Goal: Contribute content

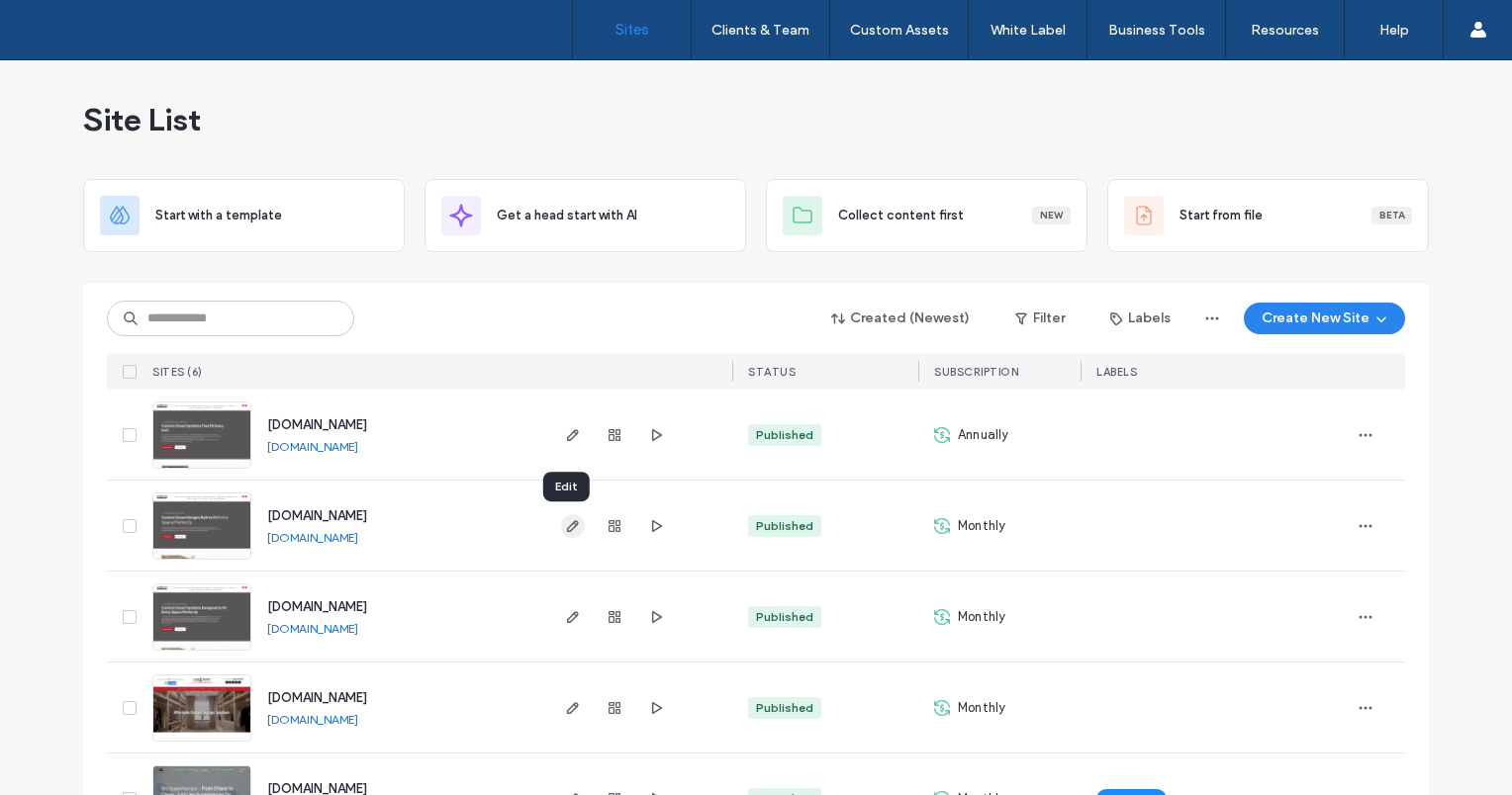
click at [570, 529] on icon "button" at bounding box center [573, 526] width 16 height 16
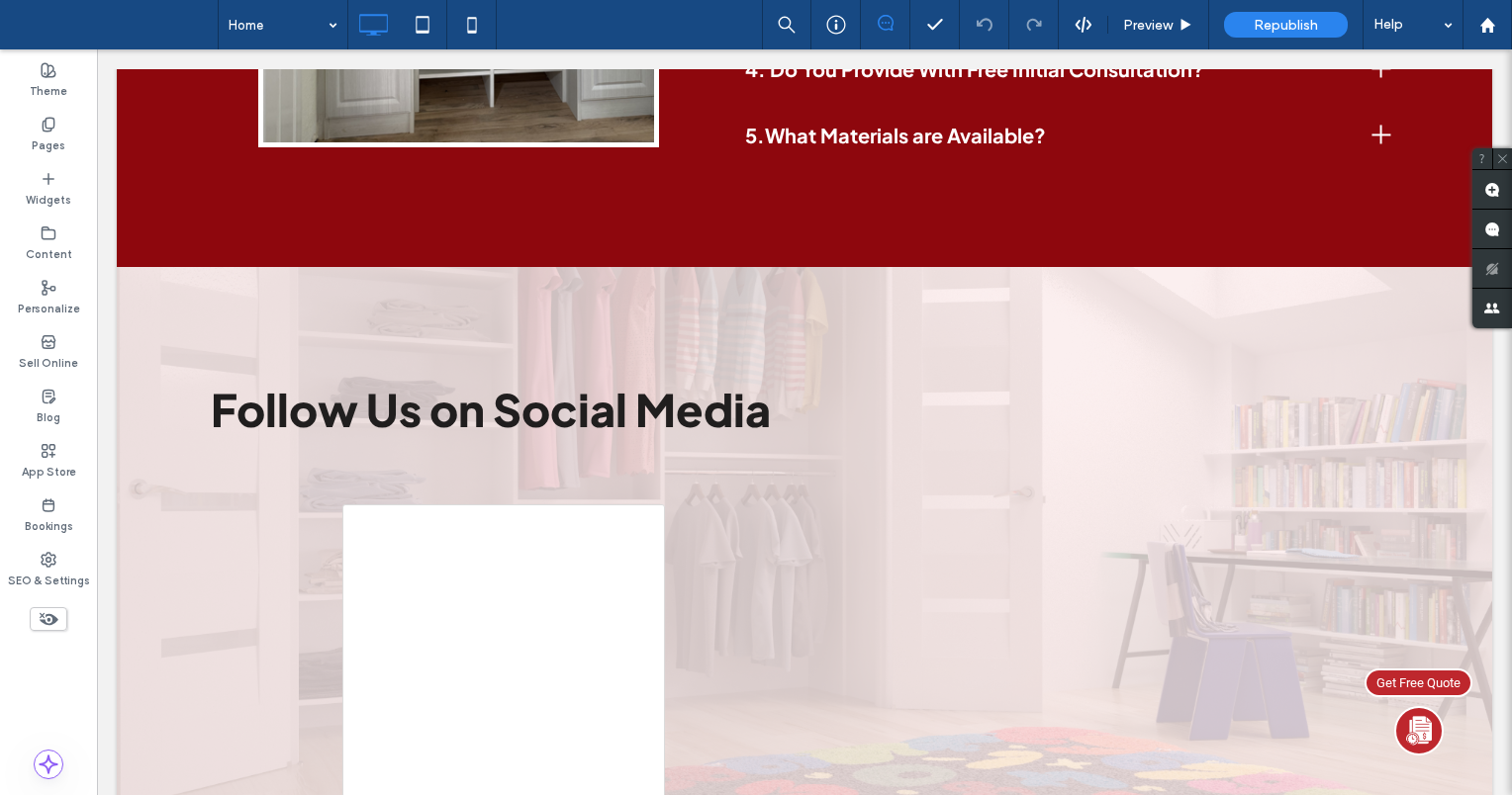
scroll to position [7229, 0]
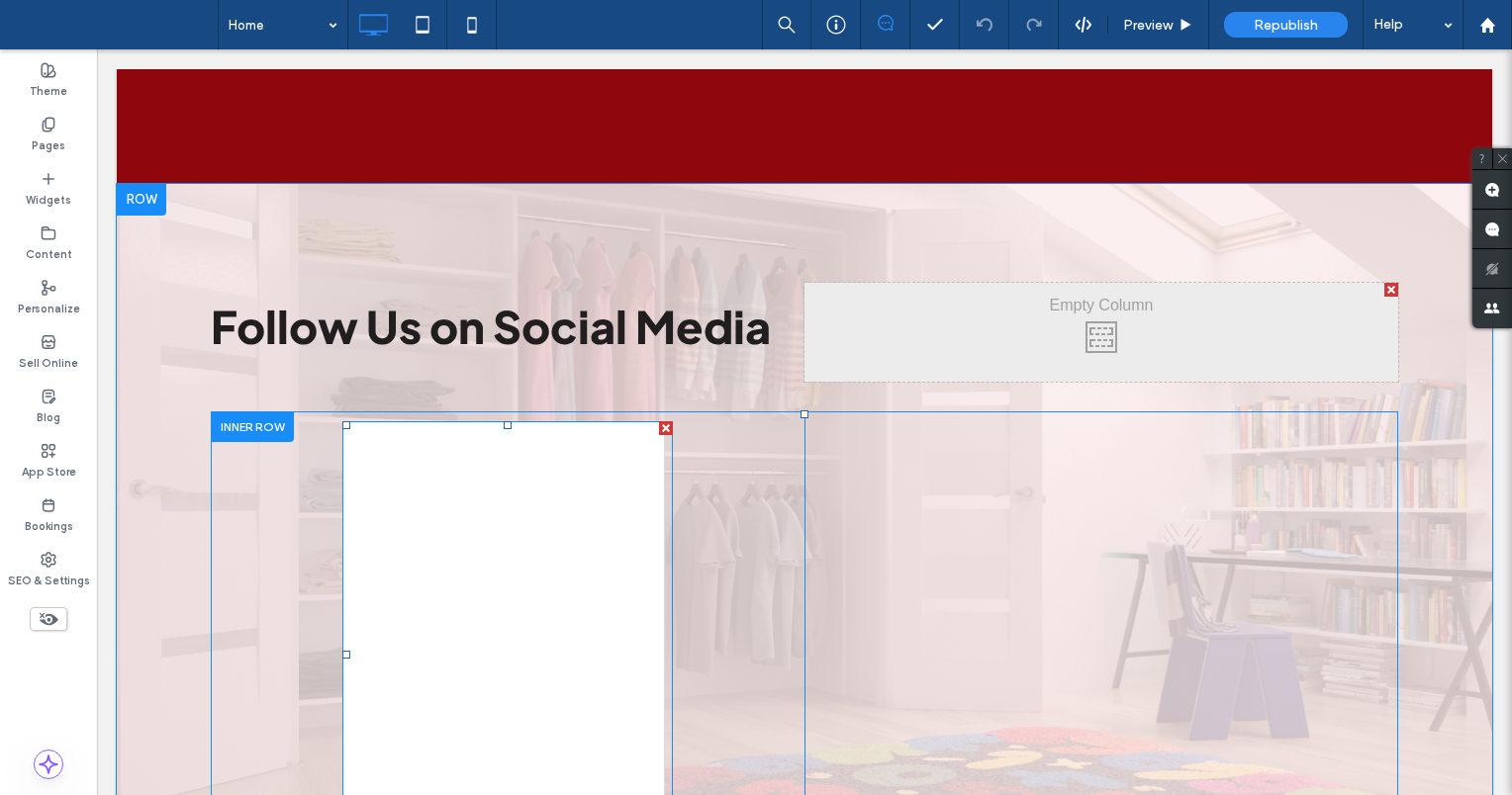
click at [535, 421] on span at bounding box center [508, 655] width 331 height 467
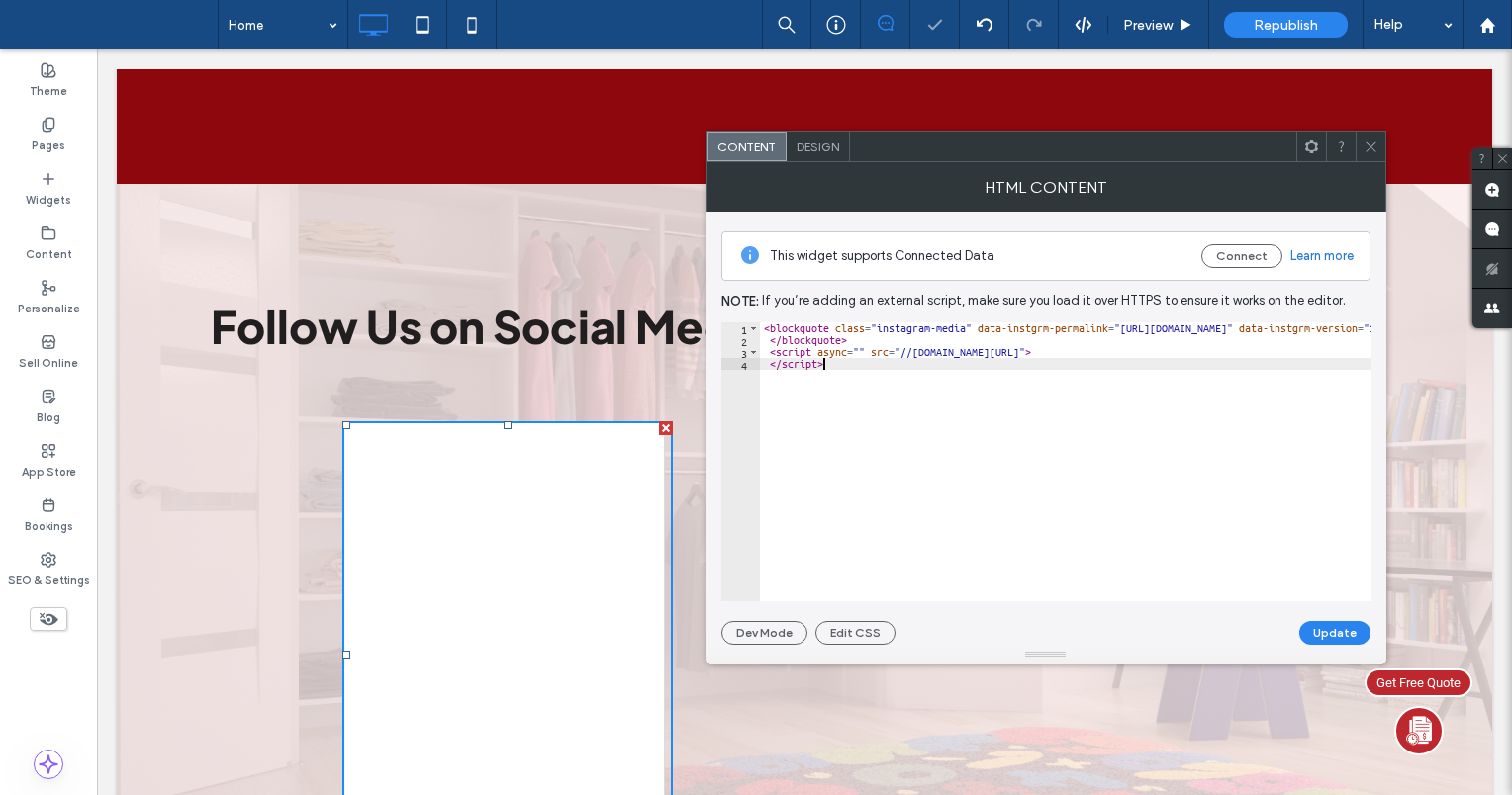
click at [846, 372] on div "< blockquote class = "instagram-media" data-instgrm-permalink = "[URL][DOMAIN_N…" at bounding box center [1170, 466] width 821 height 289
type textarea "**********"
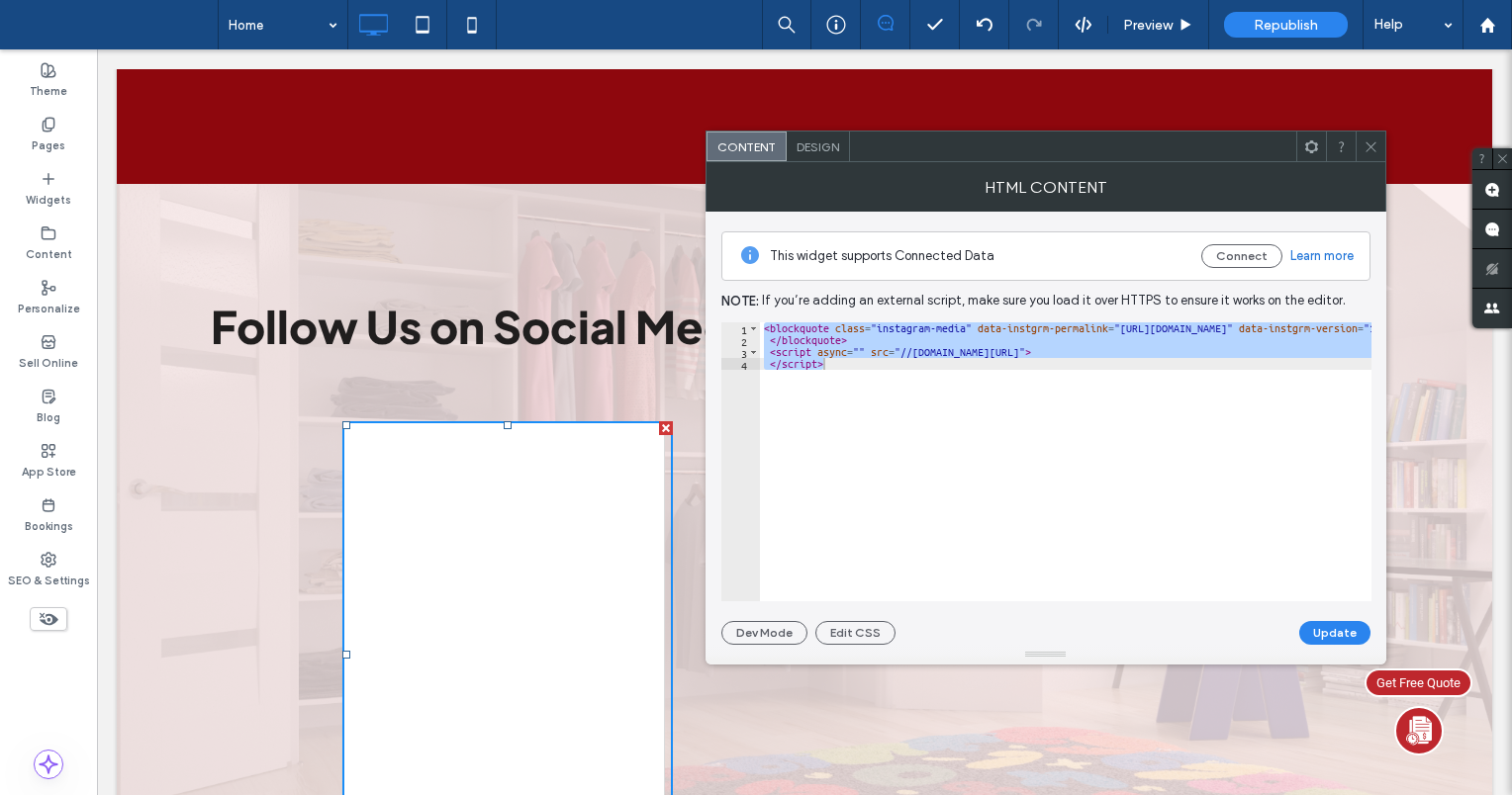
click at [1375, 147] on icon at bounding box center [1370, 147] width 15 height 15
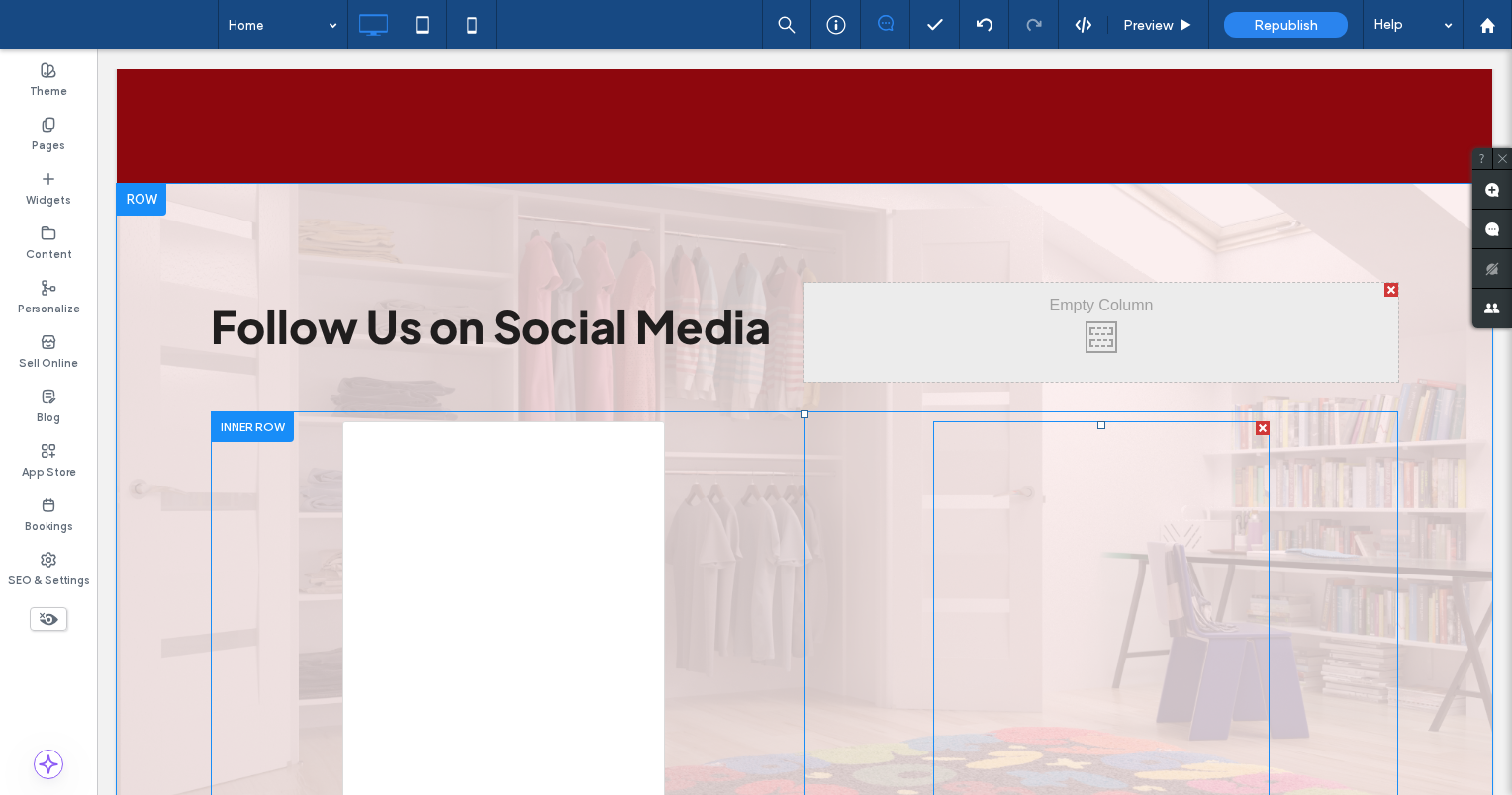
click at [1023, 421] on span at bounding box center [1101, 668] width 337 height 494
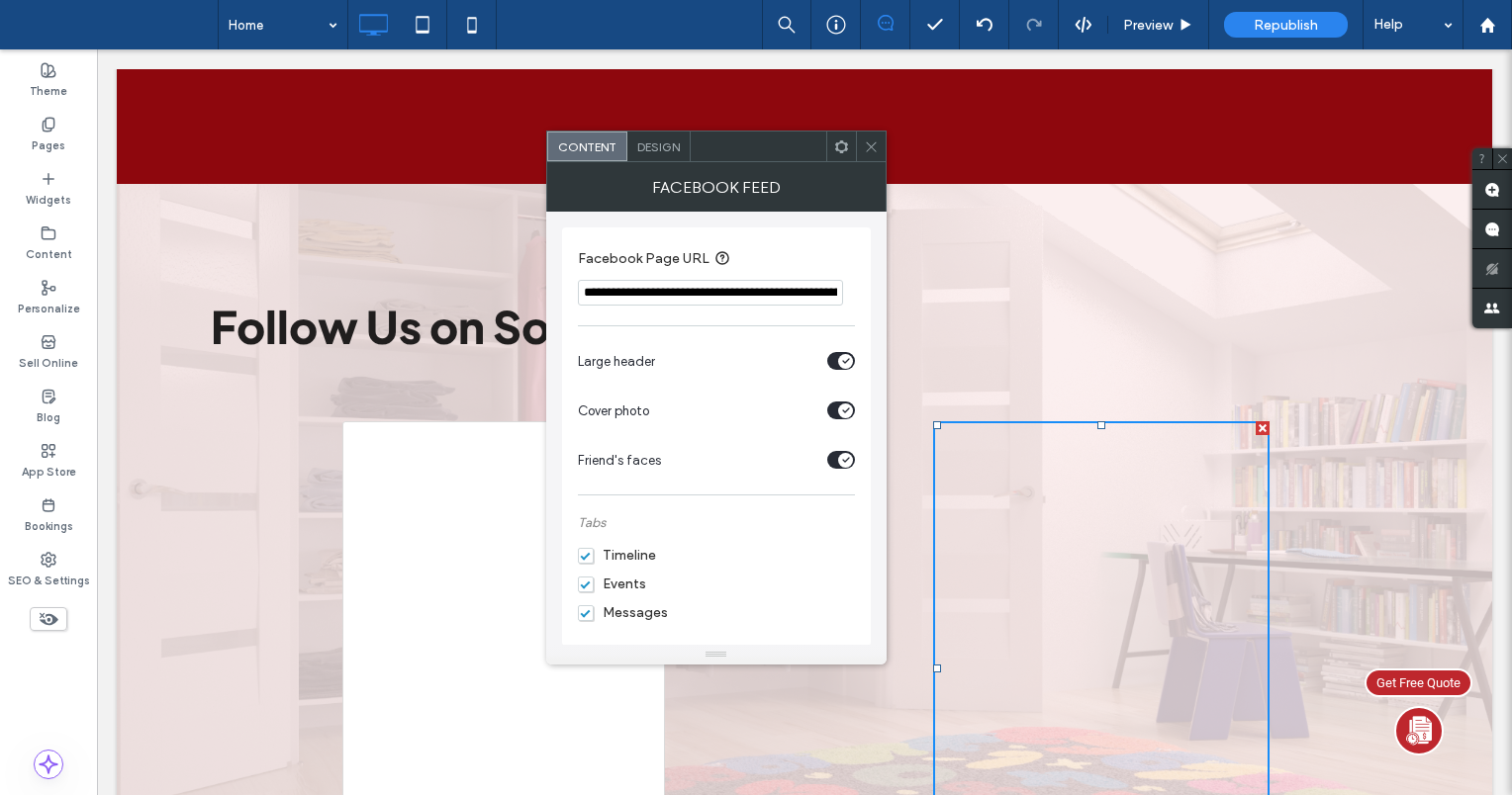
click at [870, 150] on icon at bounding box center [870, 147] width 15 height 15
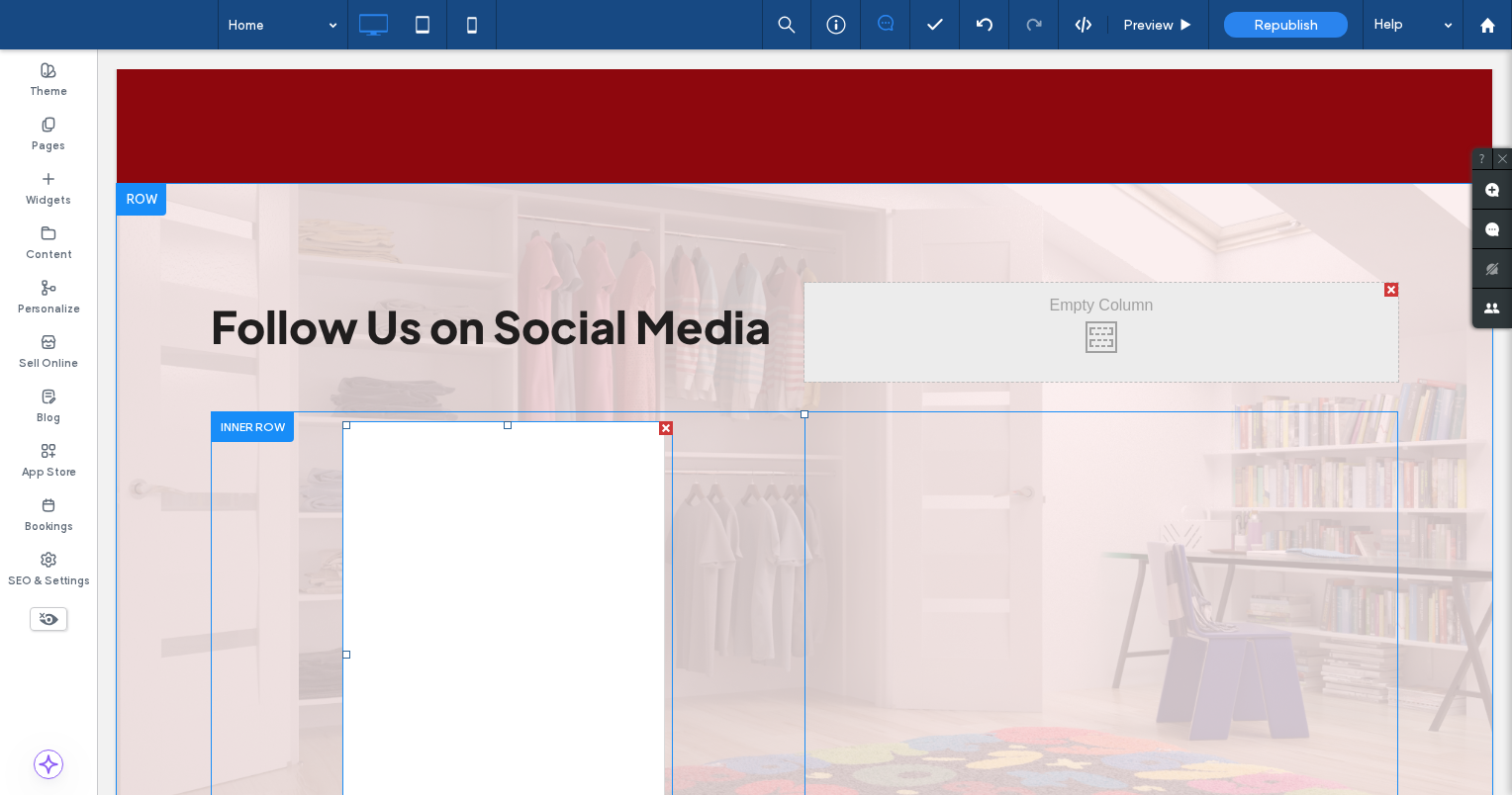
click at [562, 421] on span at bounding box center [508, 655] width 331 height 467
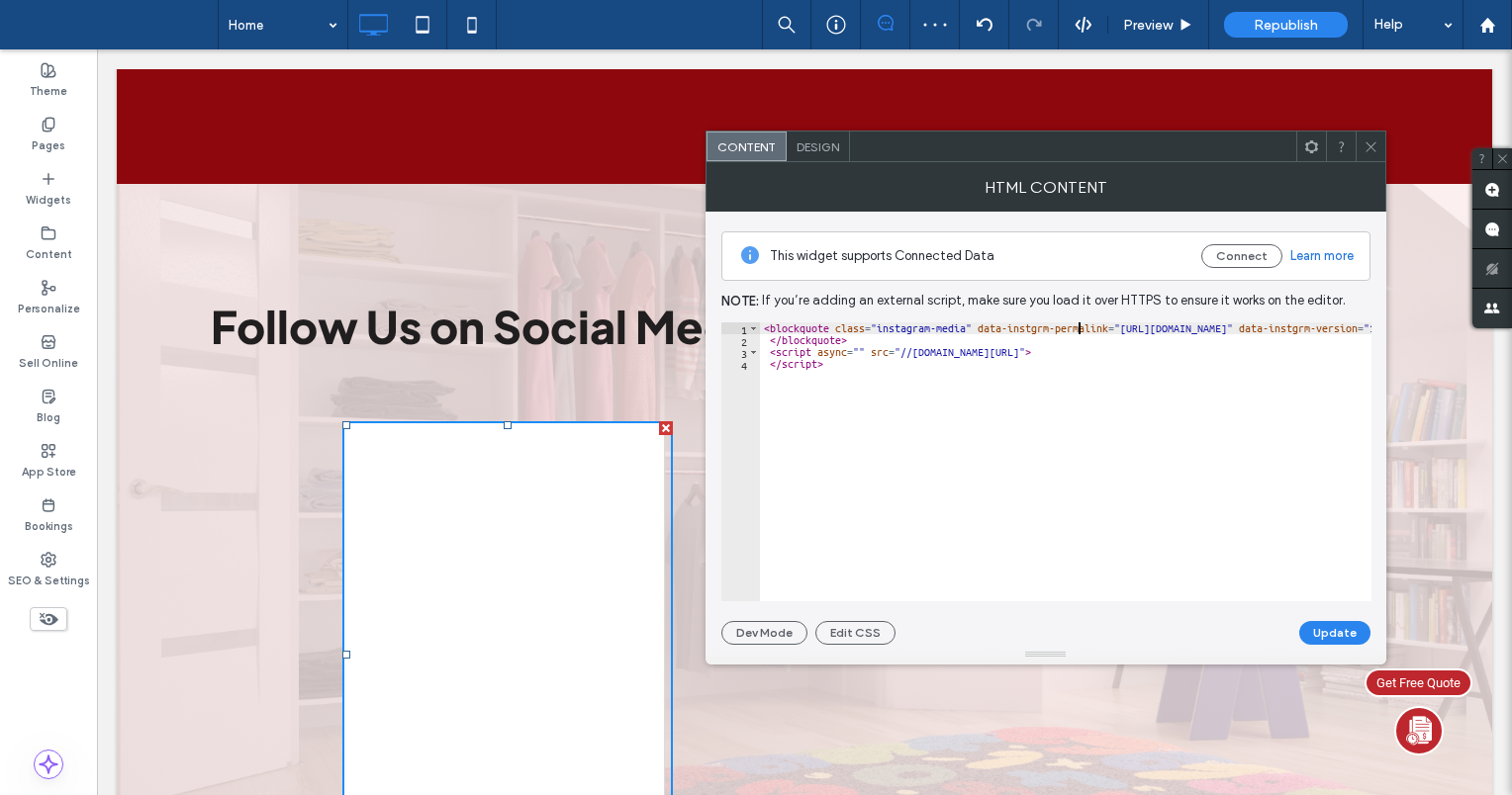
click at [1076, 328] on div "< blockquote class = "instagram-media" data-instgrm-permalink = "[URL][DOMAIN_N…" at bounding box center [1170, 474] width 821 height 304
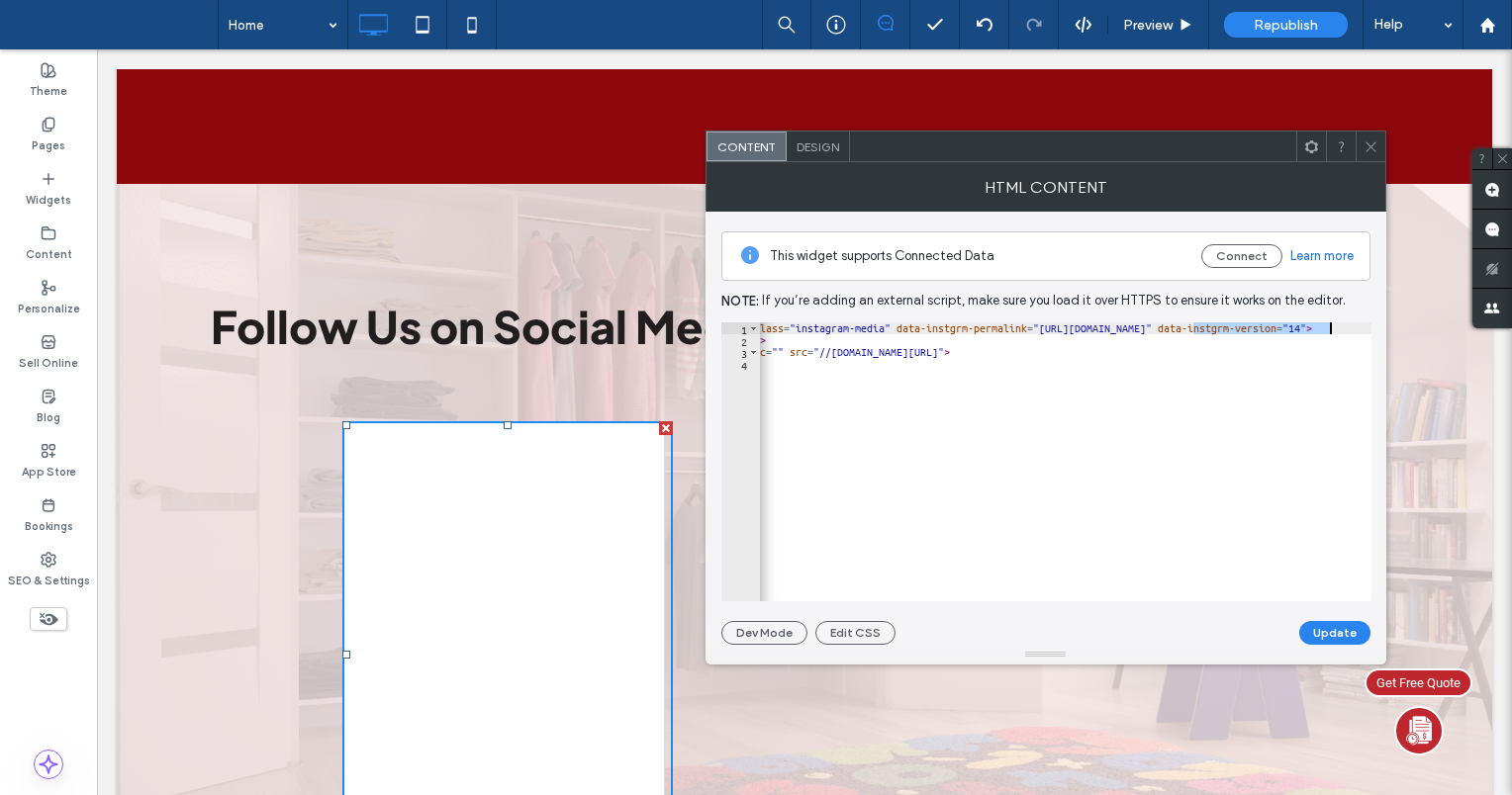
paste textarea "Cursor at row 1"
type textarea "**********"
click at [1337, 637] on button "Update" at bounding box center [1334, 633] width 71 height 24
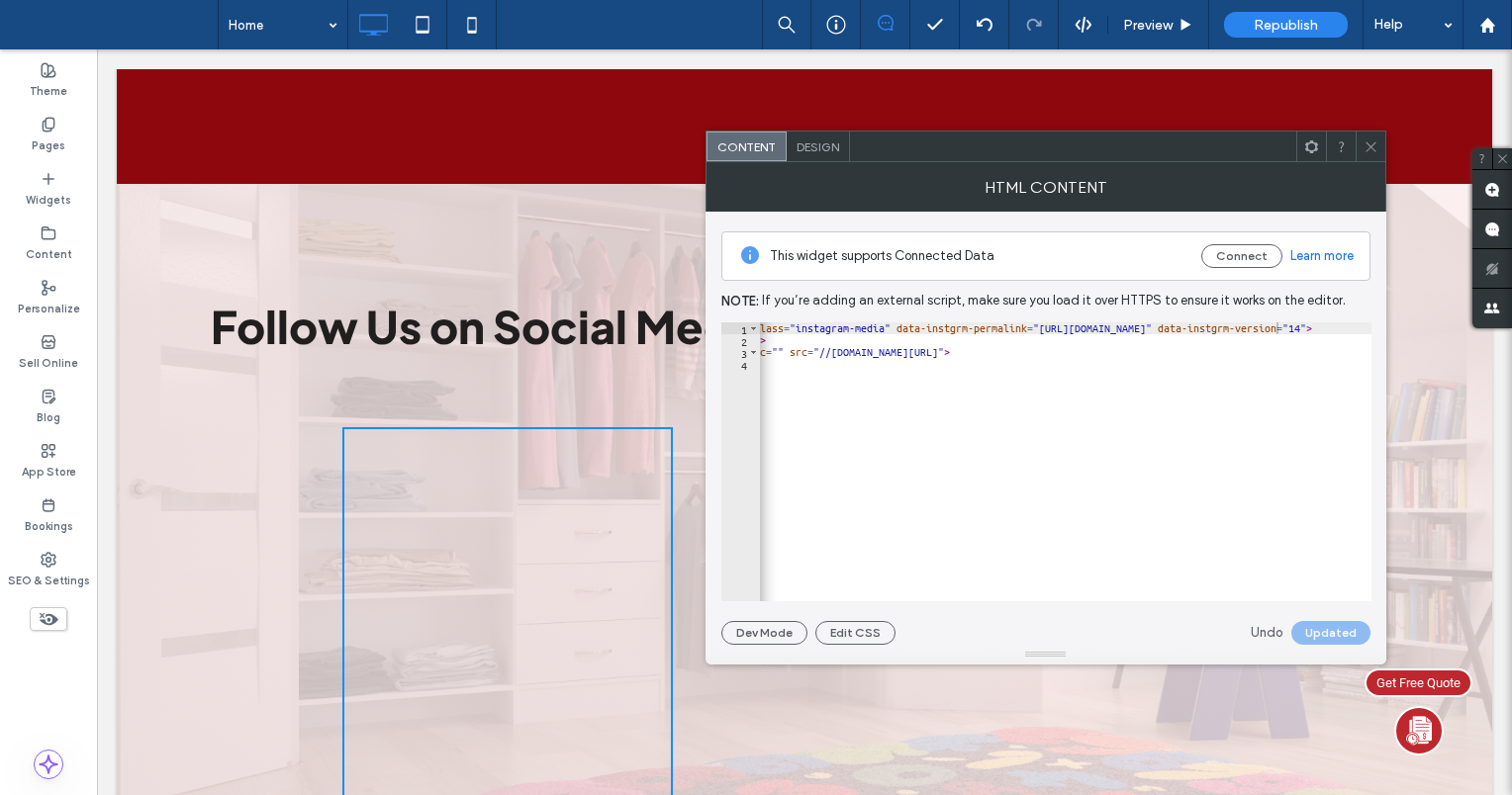
click at [1365, 146] on icon at bounding box center [1370, 147] width 15 height 15
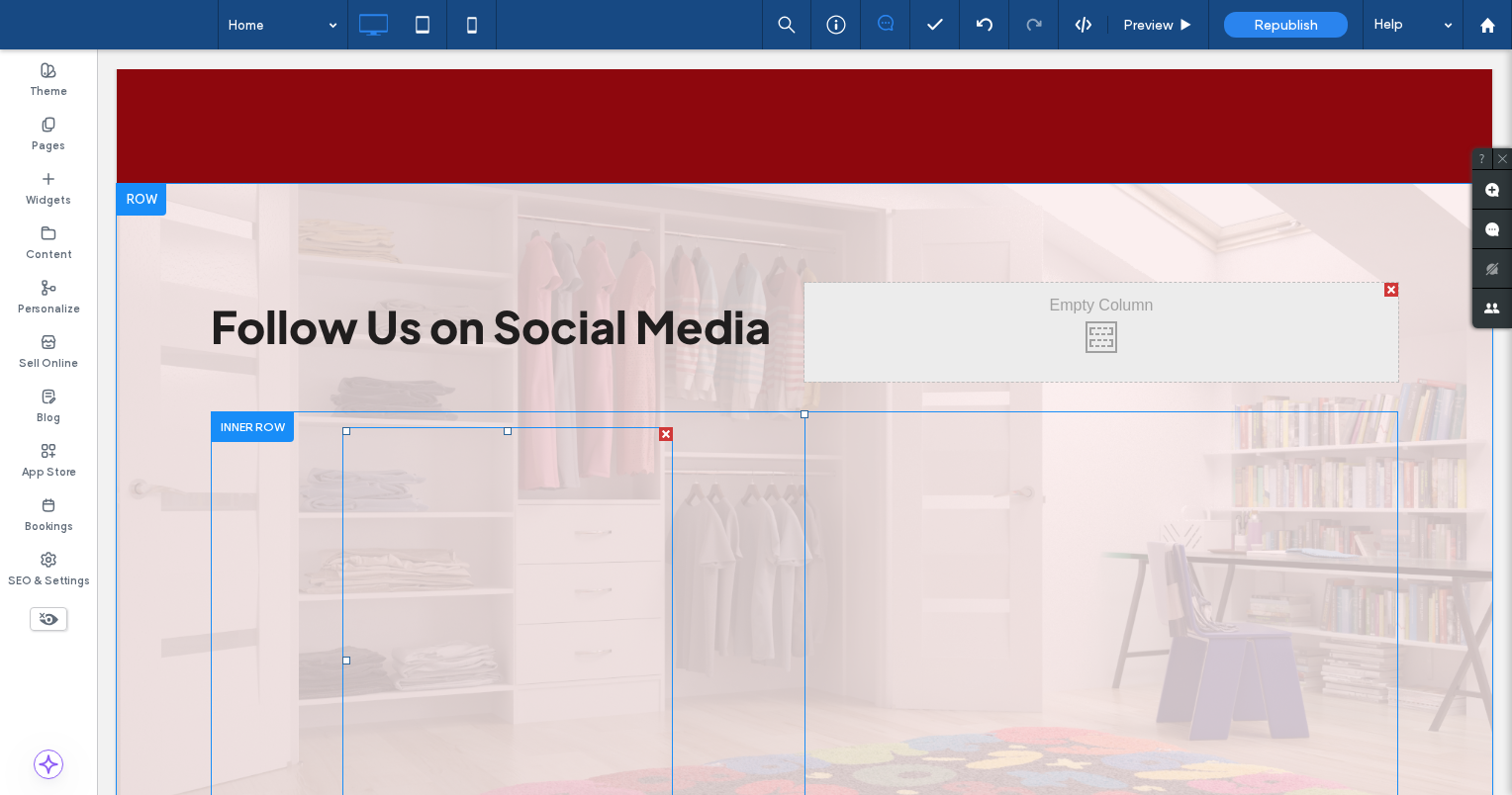
click at [518, 439] on span at bounding box center [508, 661] width 331 height 467
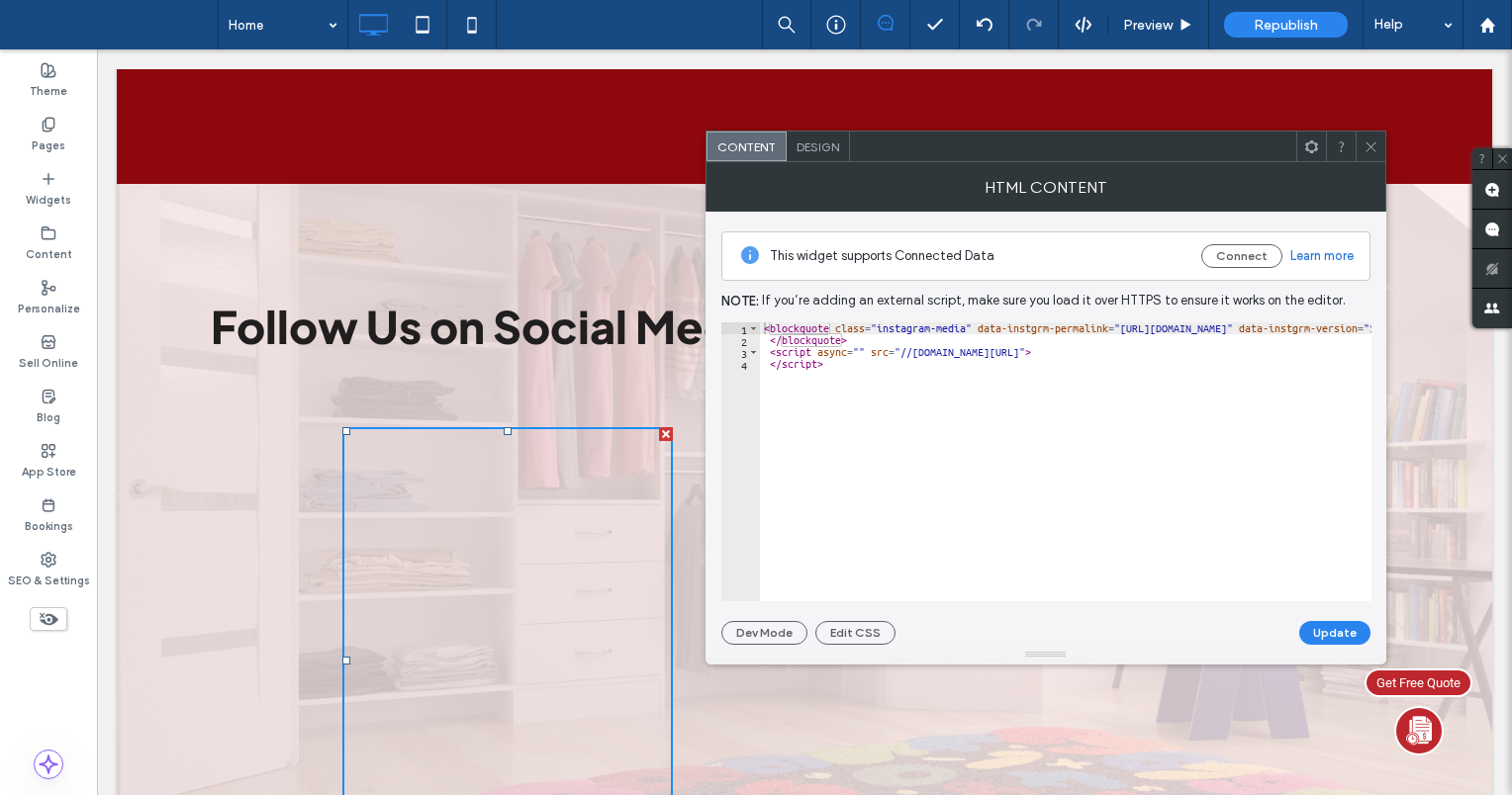
click at [1369, 142] on icon at bounding box center [1370, 147] width 15 height 15
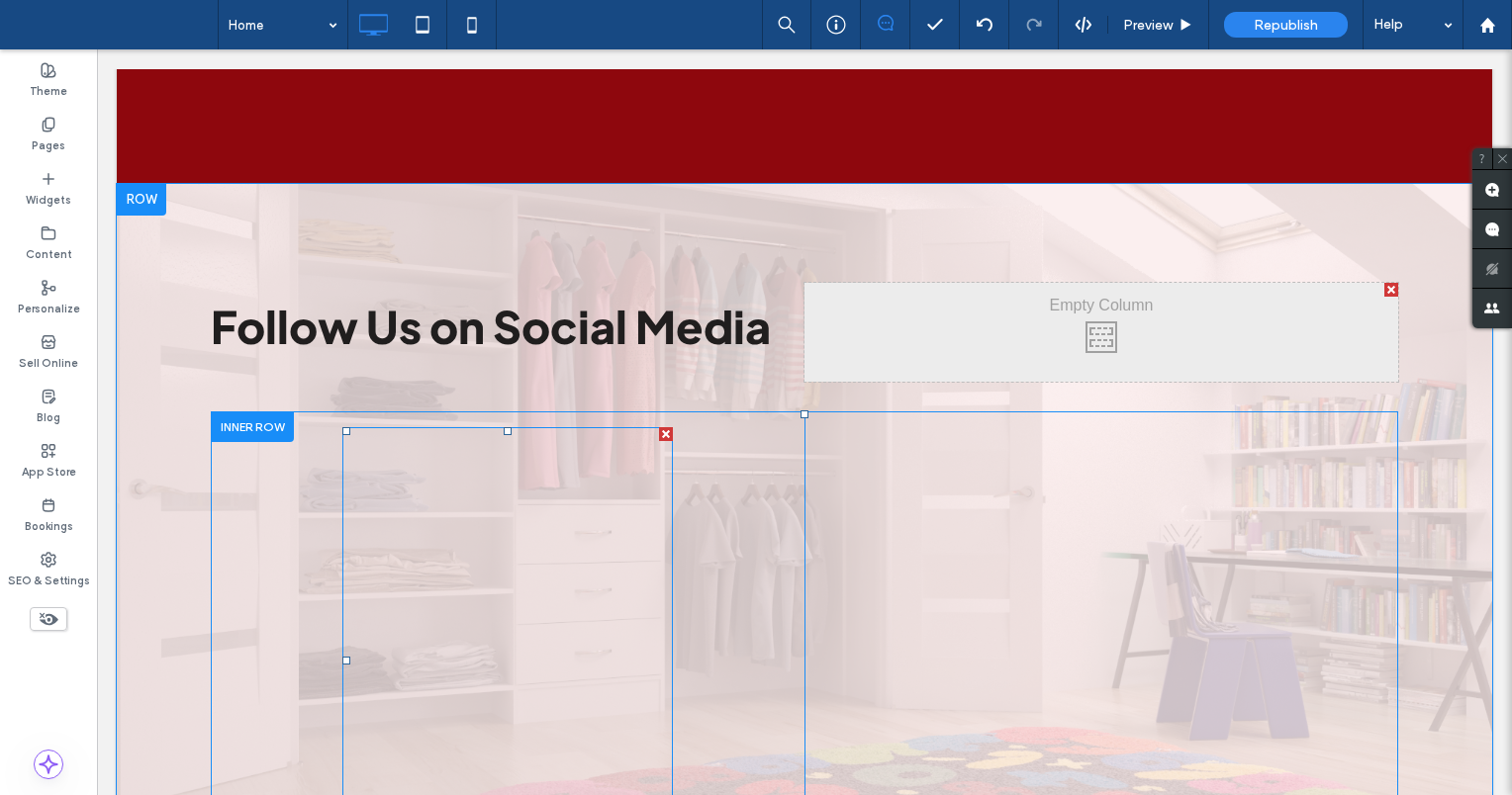
click at [550, 510] on span at bounding box center [508, 661] width 331 height 467
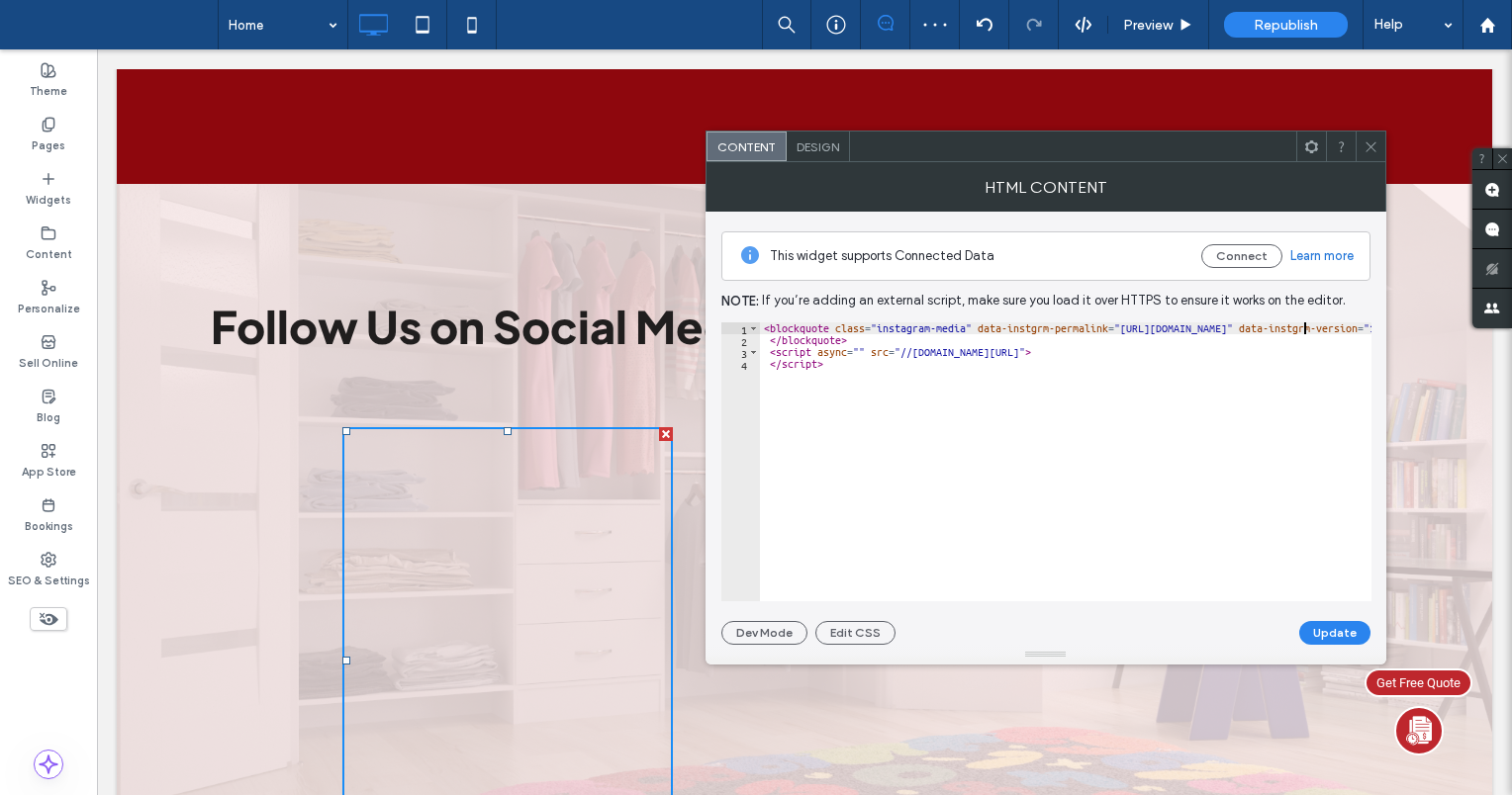
click at [1306, 330] on div "< blockquote class = "instagram-media" data-instgrm-permalink = "[URL][DOMAIN_N…" at bounding box center [1143, 474] width 767 height 304
paste textarea "*********"
type textarea "**********"
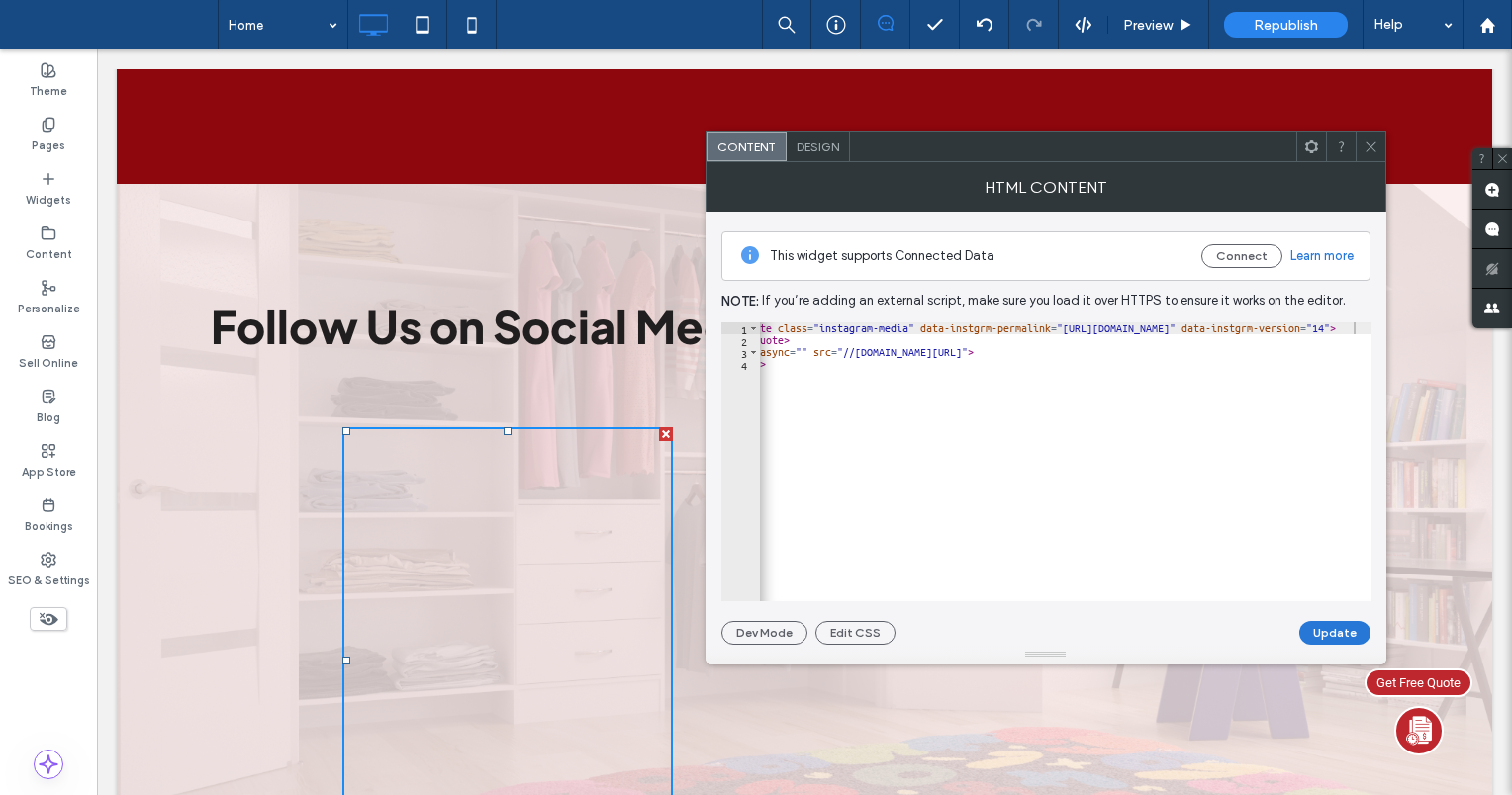
click at [1341, 627] on button "Update" at bounding box center [1334, 633] width 71 height 24
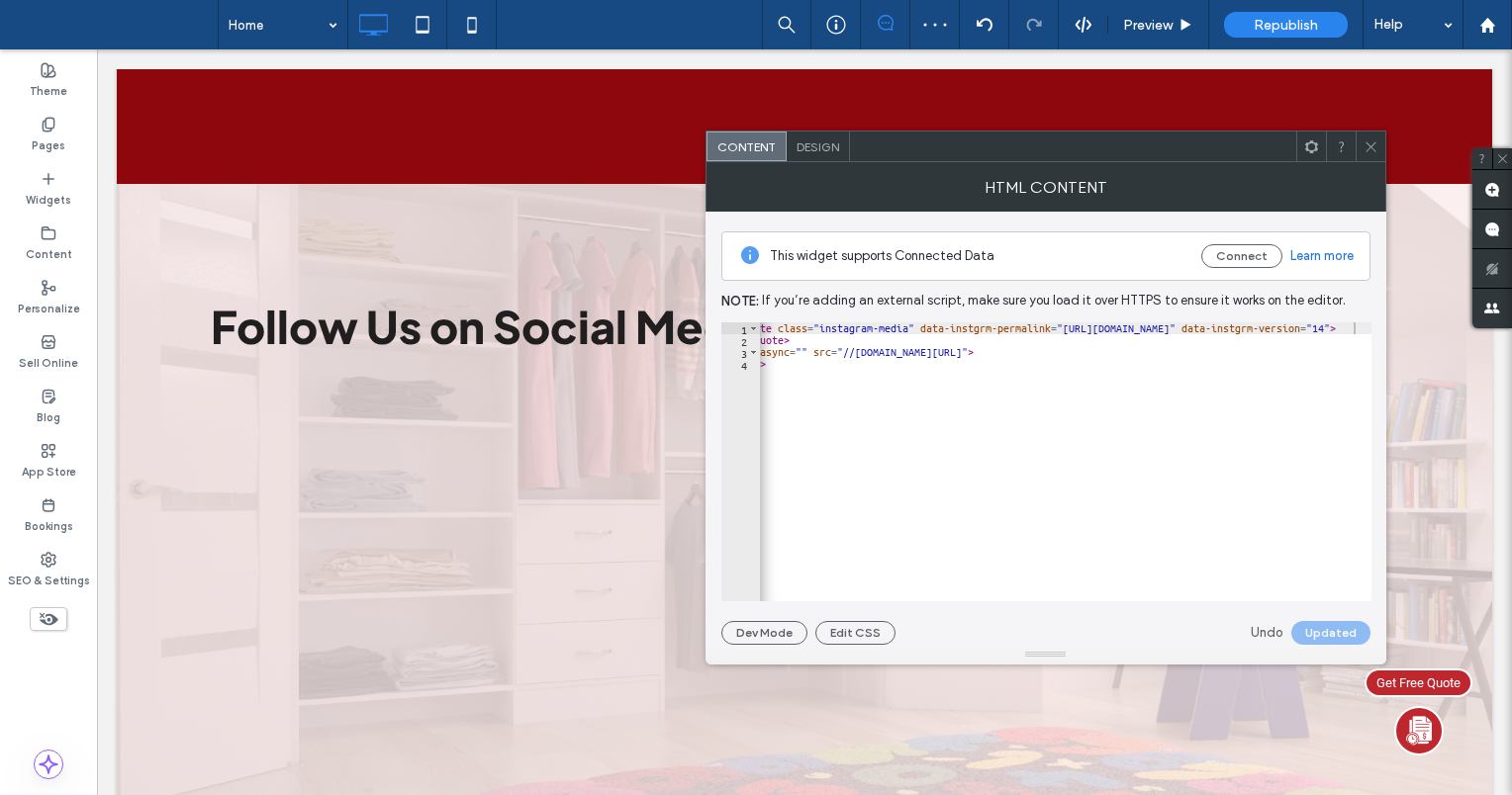
click at [1372, 153] on icon at bounding box center [1370, 147] width 15 height 15
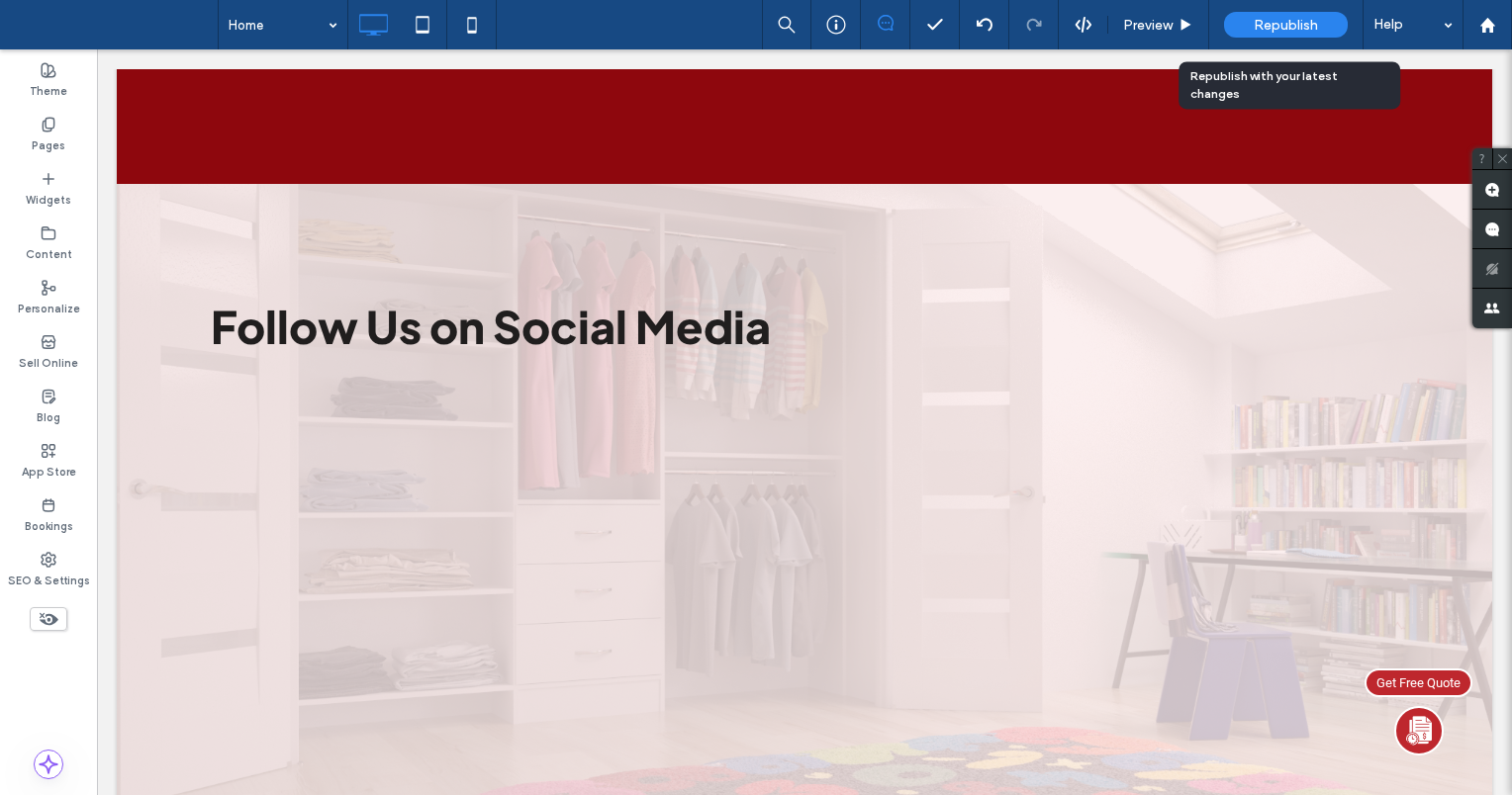
click at [1296, 24] on span "Republish" at bounding box center [1285, 25] width 64 height 17
